Goal: Download file/media

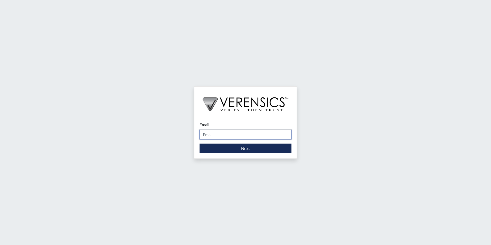
click at [232, 135] on input "Email" at bounding box center [246, 135] width 92 height 10
type input "[PERSON_NAME][EMAIL_ADDRESS][PERSON_NAME][DOMAIN_NAME]"
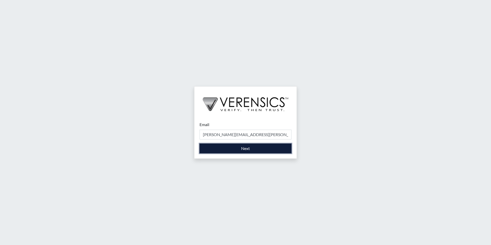
click at [229, 147] on button "Next" at bounding box center [246, 149] width 92 height 10
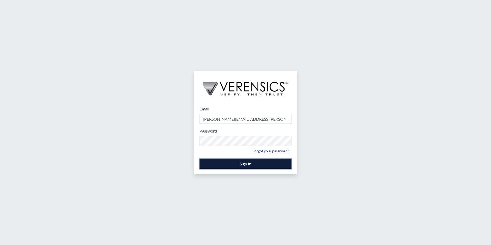
click at [241, 165] on button "Sign In" at bounding box center [246, 164] width 92 height 10
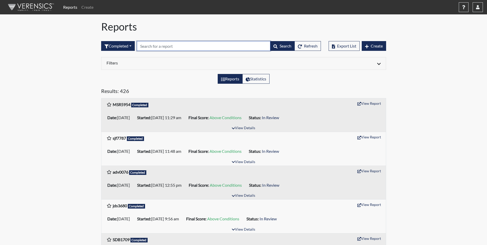
click at [160, 45] on input "text" at bounding box center [204, 46] width 134 height 10
type input "sld1940"
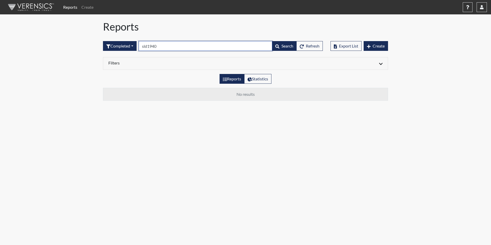
drag, startPoint x: 163, startPoint y: 46, endPoint x: 159, endPoint y: 45, distance: 4.4
click at [159, 45] on input "sld1940" at bounding box center [206, 46] width 134 height 10
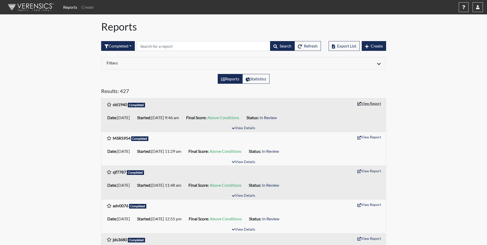
click at [374, 103] on button "View Report" at bounding box center [369, 103] width 28 height 8
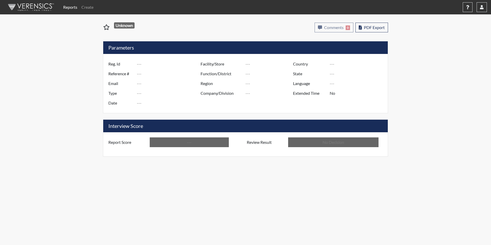
type input "sld1940"
type input "51580"
type input "---"
type input "Corrections Pre-Employment"
type input "Oct 3, 2025"
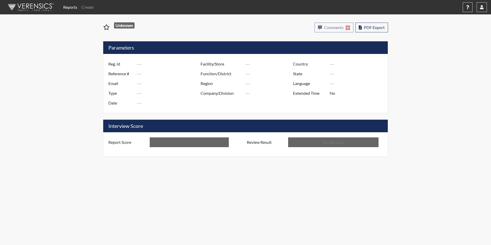
type input "Macon SP"
type input "[GEOGRAPHIC_DATA]"
type input "[US_STATE]"
type input "English"
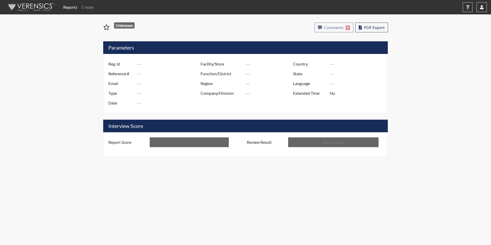
type input "Above Conditions"
type input "In Review"
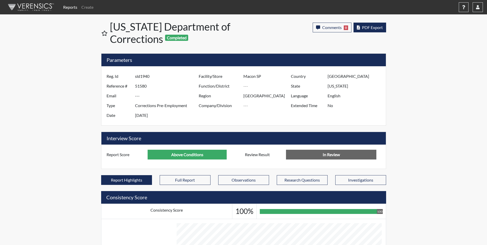
scroll to position [85, 214]
click at [374, 27] on span "PDF Export" at bounding box center [372, 27] width 21 height 5
